Goal: Transaction & Acquisition: Purchase product/service

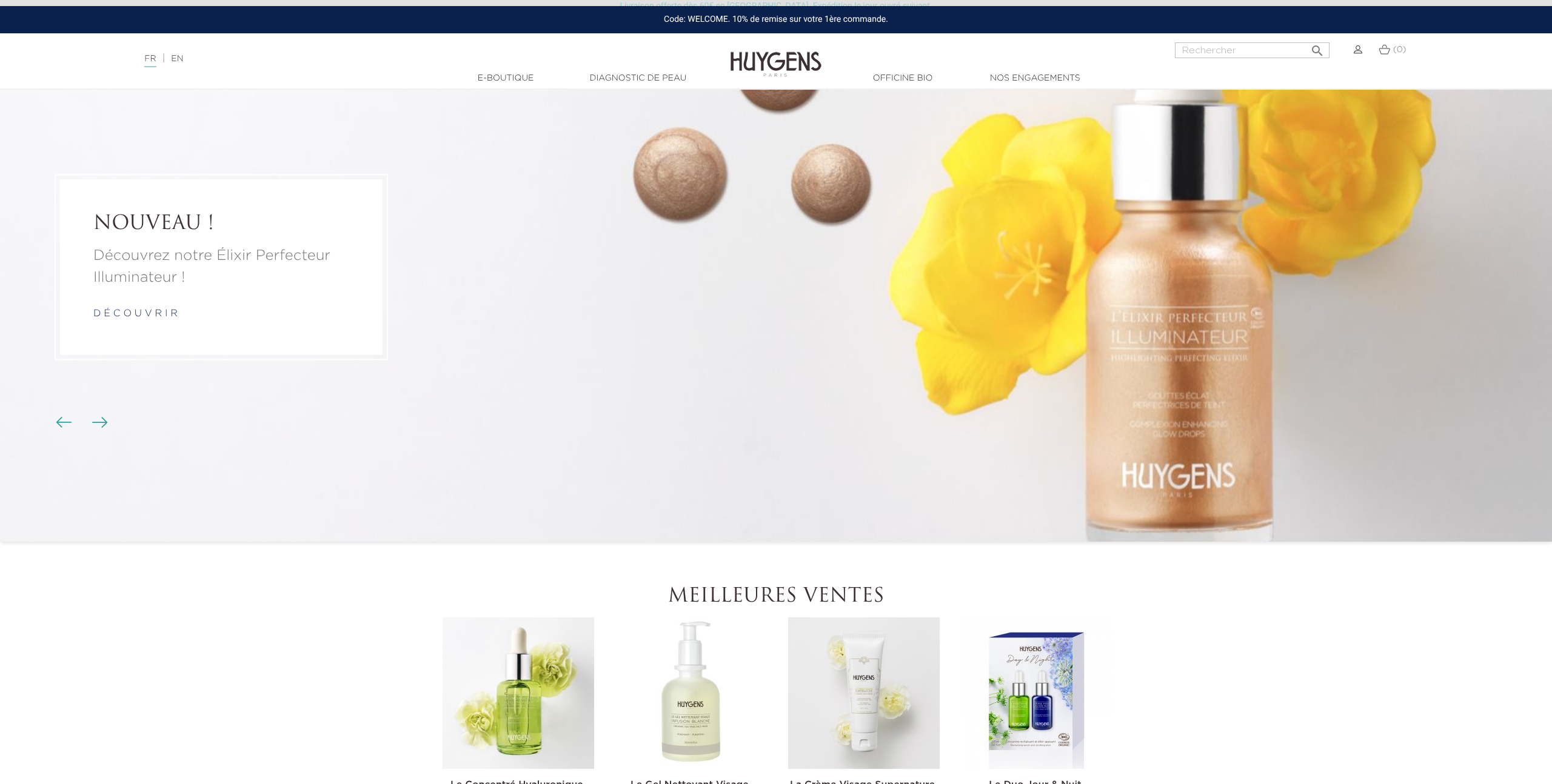
scroll to position [334, 0]
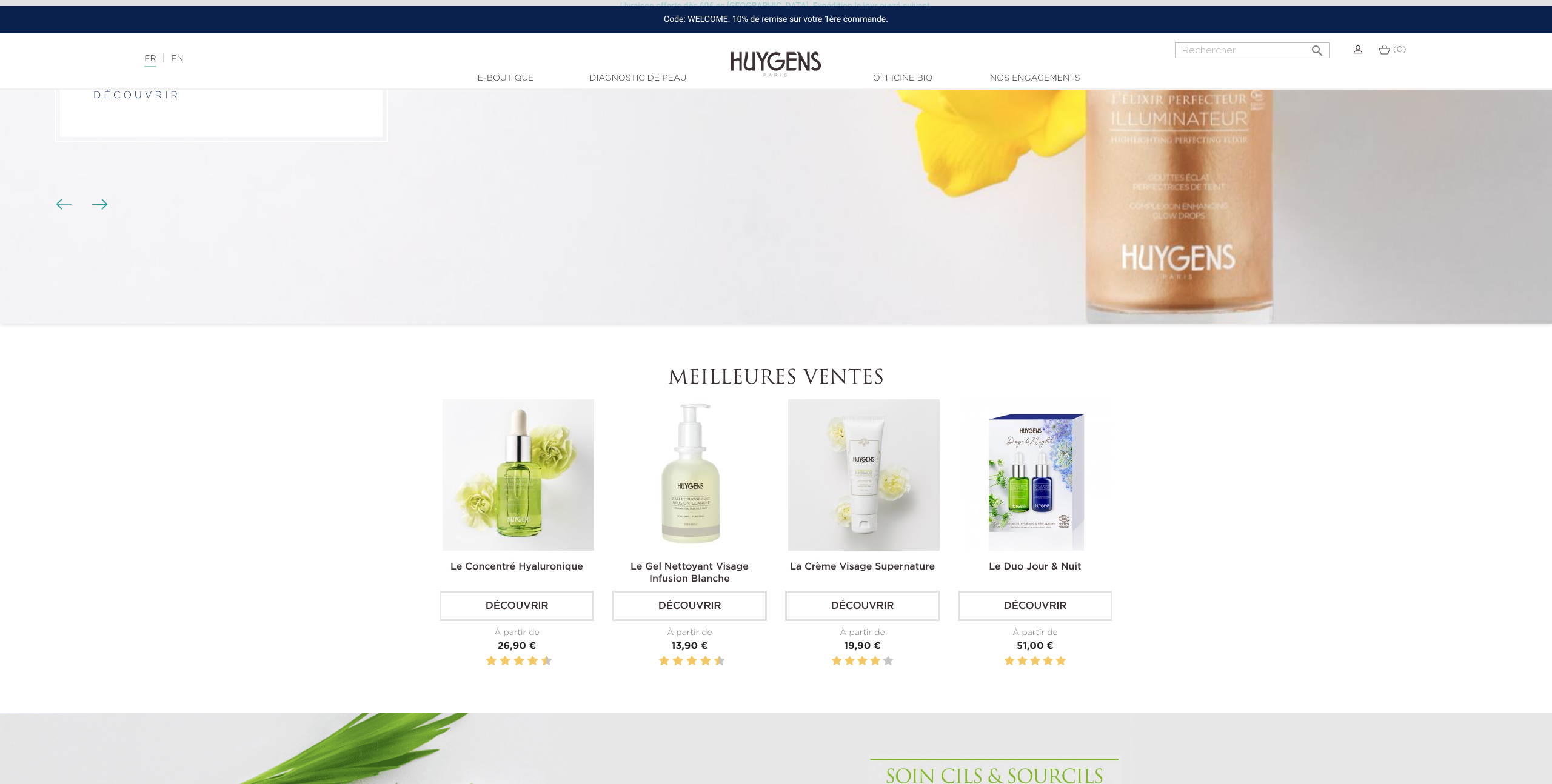
click at [540, 494] on img at bounding box center [518, 475] width 152 height 152
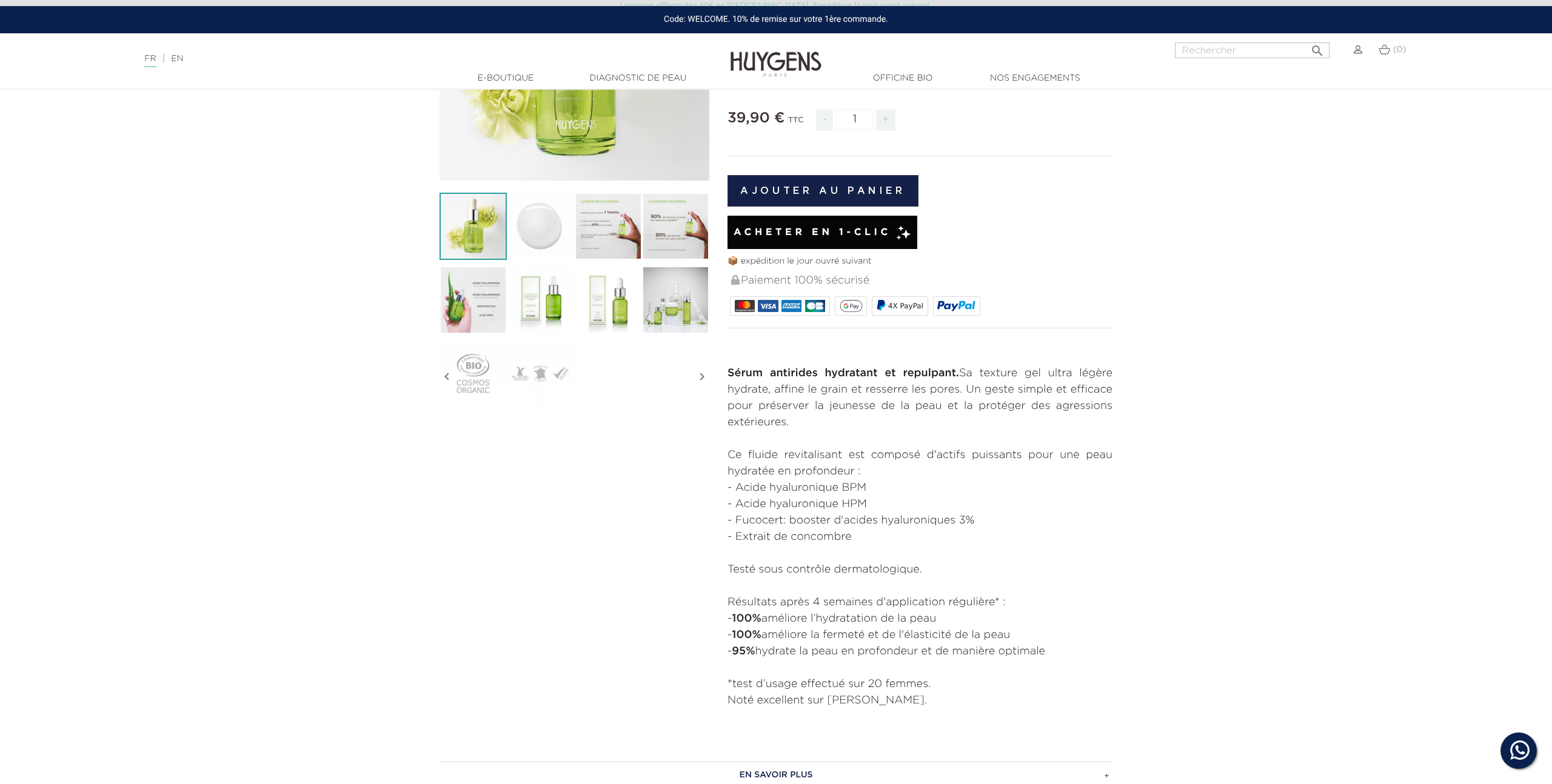
scroll to position [245, 0]
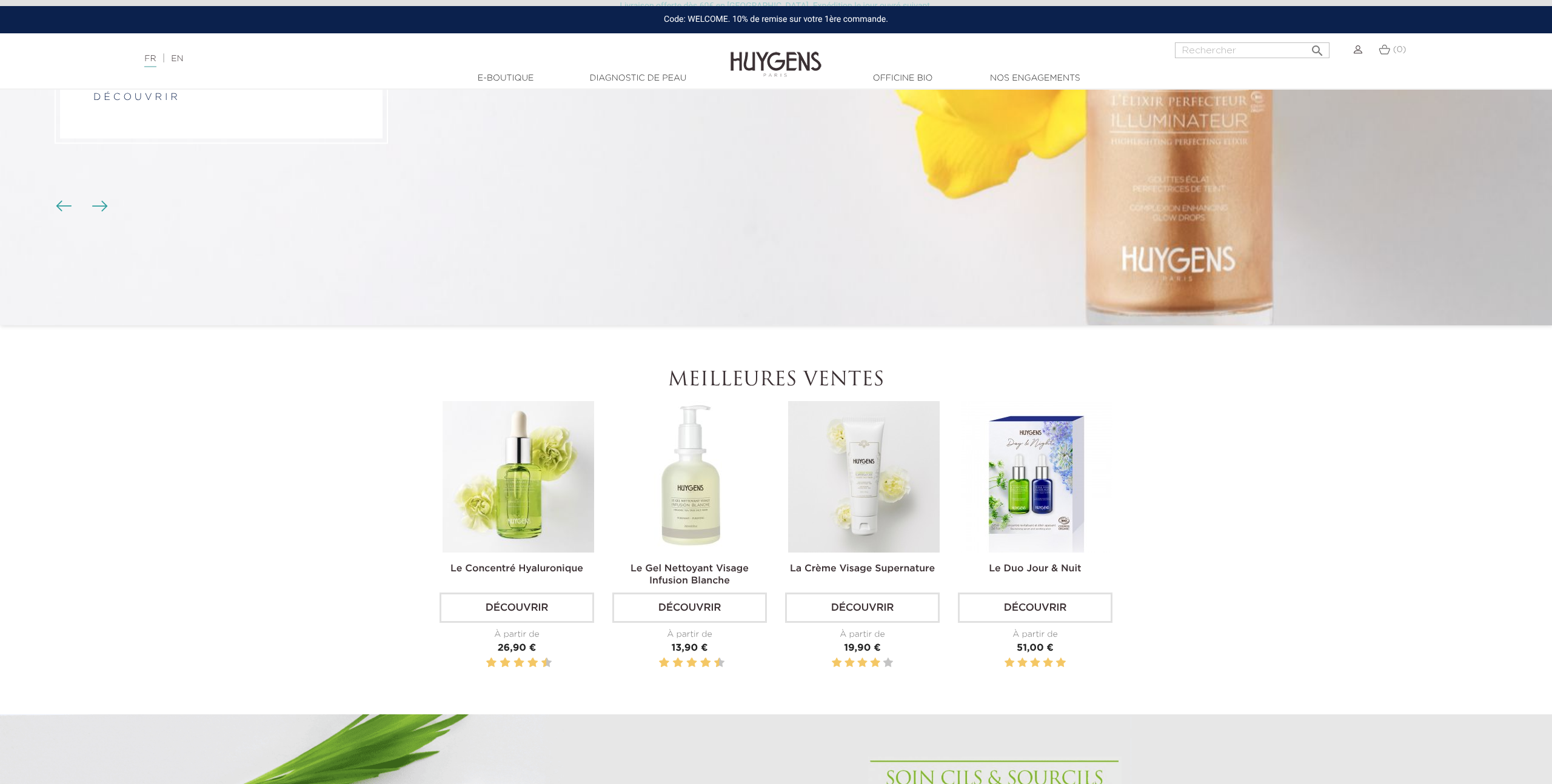
click at [707, 494] on img at bounding box center [691, 476] width 152 height 152
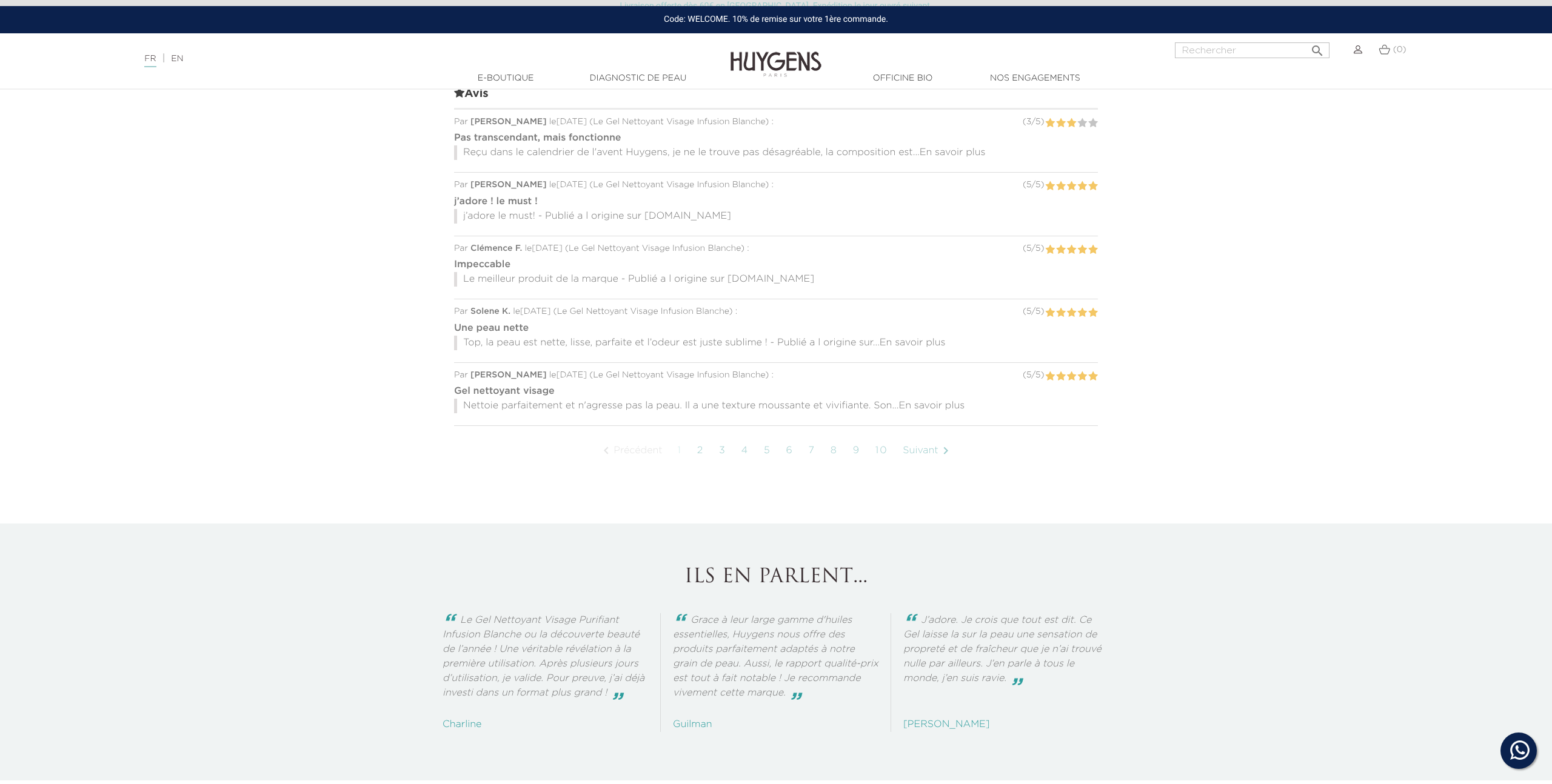
scroll to position [977, 0]
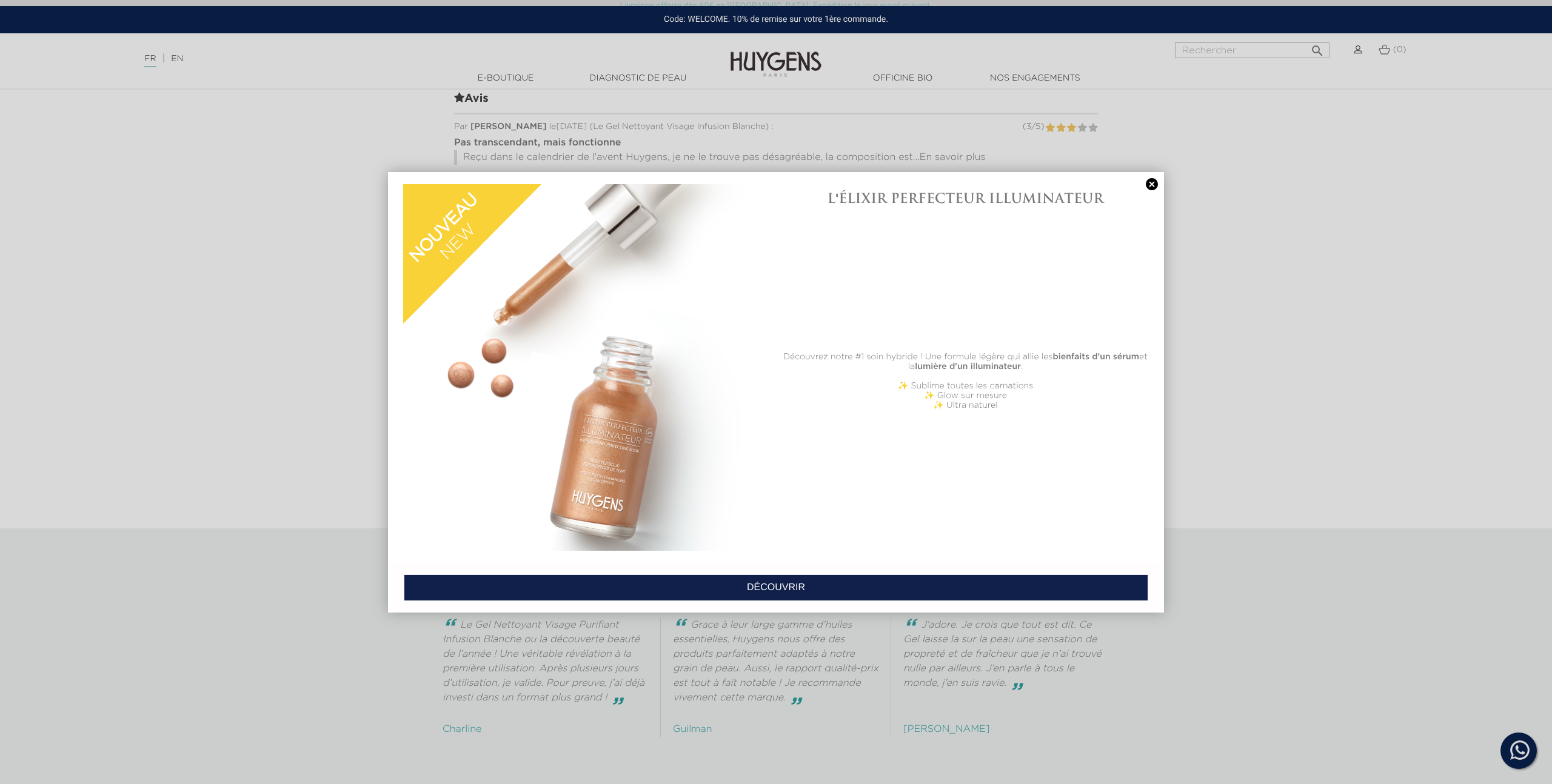
click at [1145, 178] on link at bounding box center [1152, 184] width 17 height 13
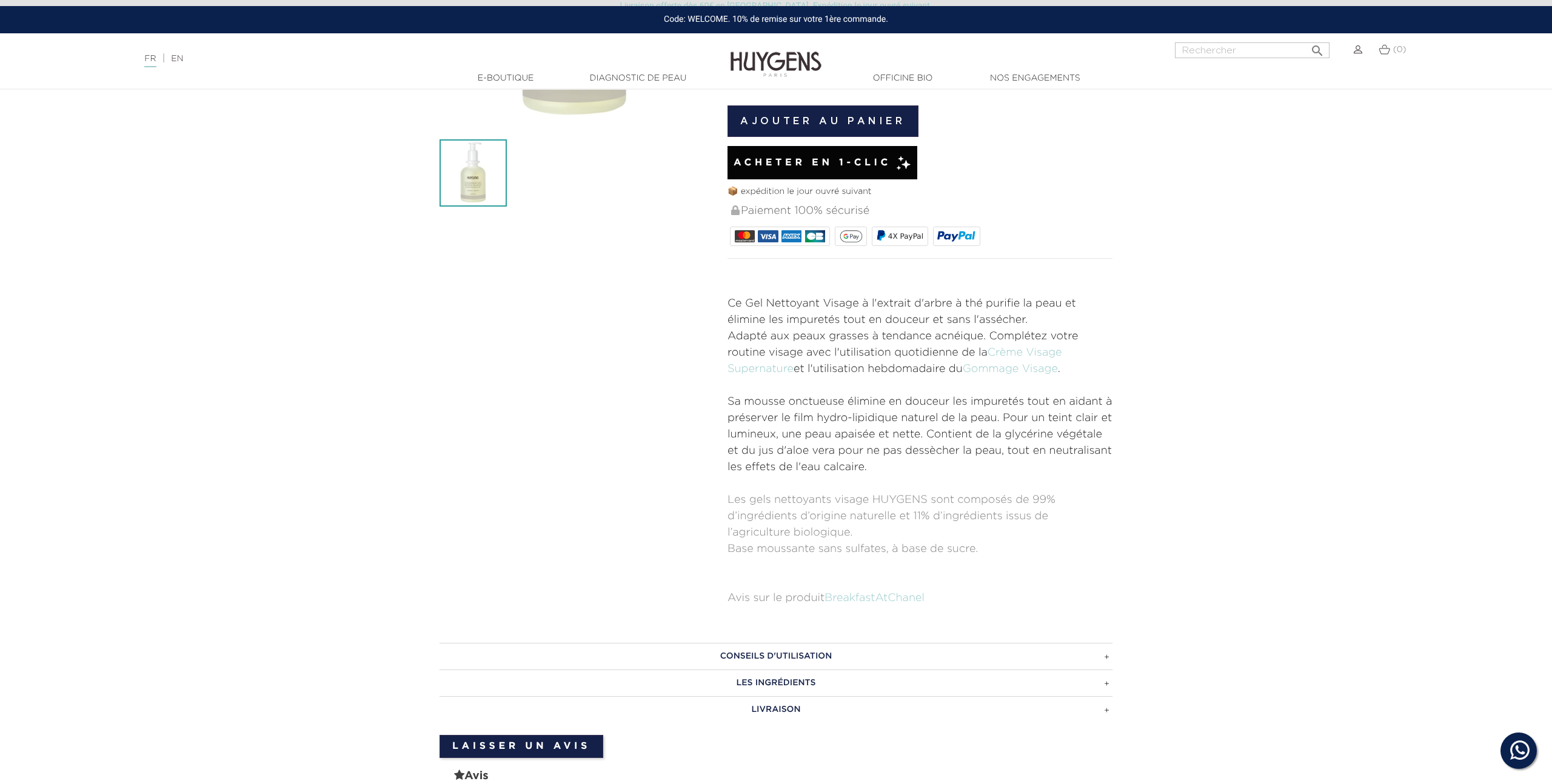
scroll to position [0, 0]
